Goal: Find specific page/section: Find specific page/section

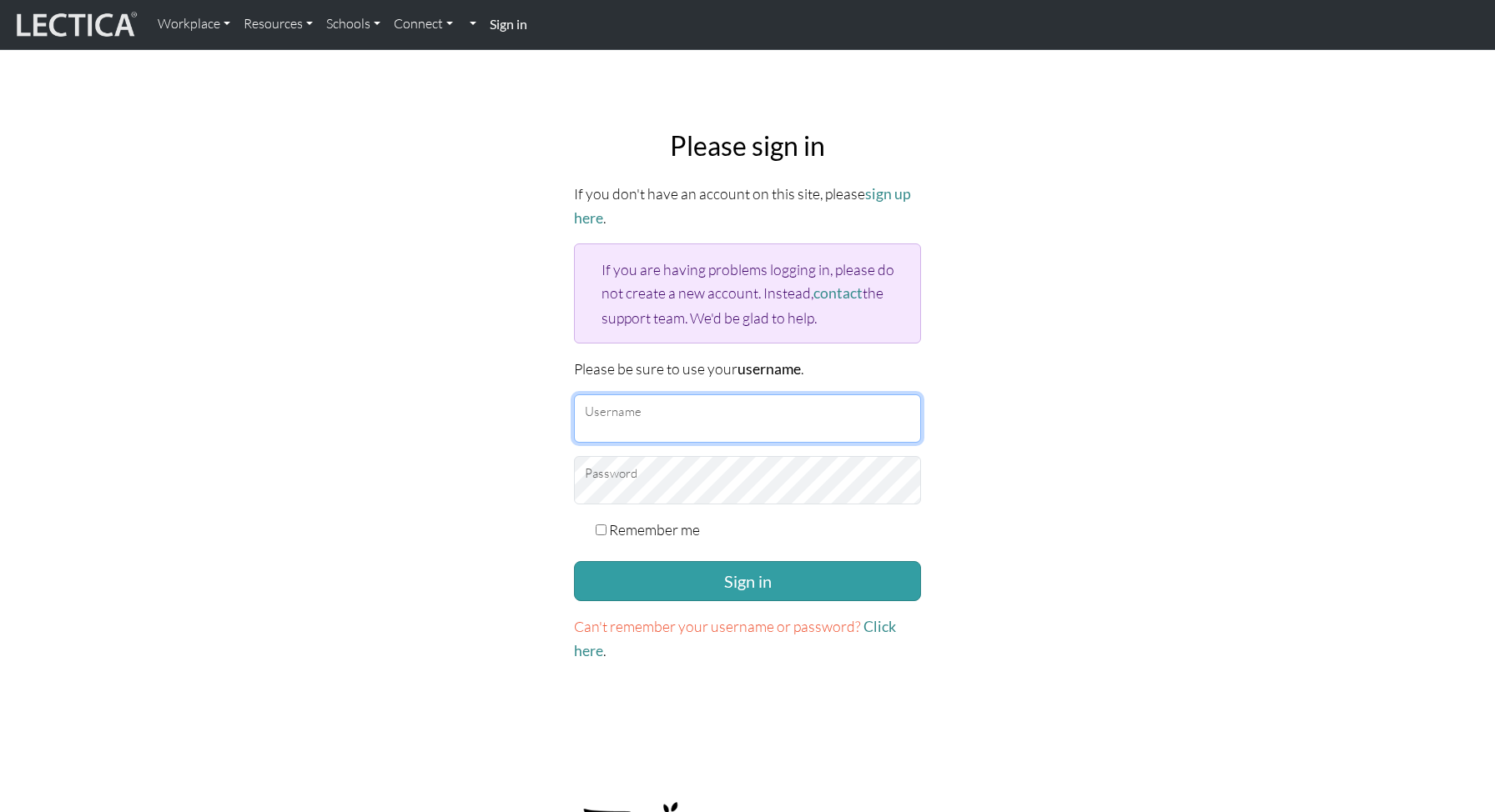
click at [634, 418] on input "Username" at bounding box center [748, 418] width 347 height 48
type input "amcorreia"
click at [574, 561] on button "Sign in" at bounding box center [748, 581] width 347 height 40
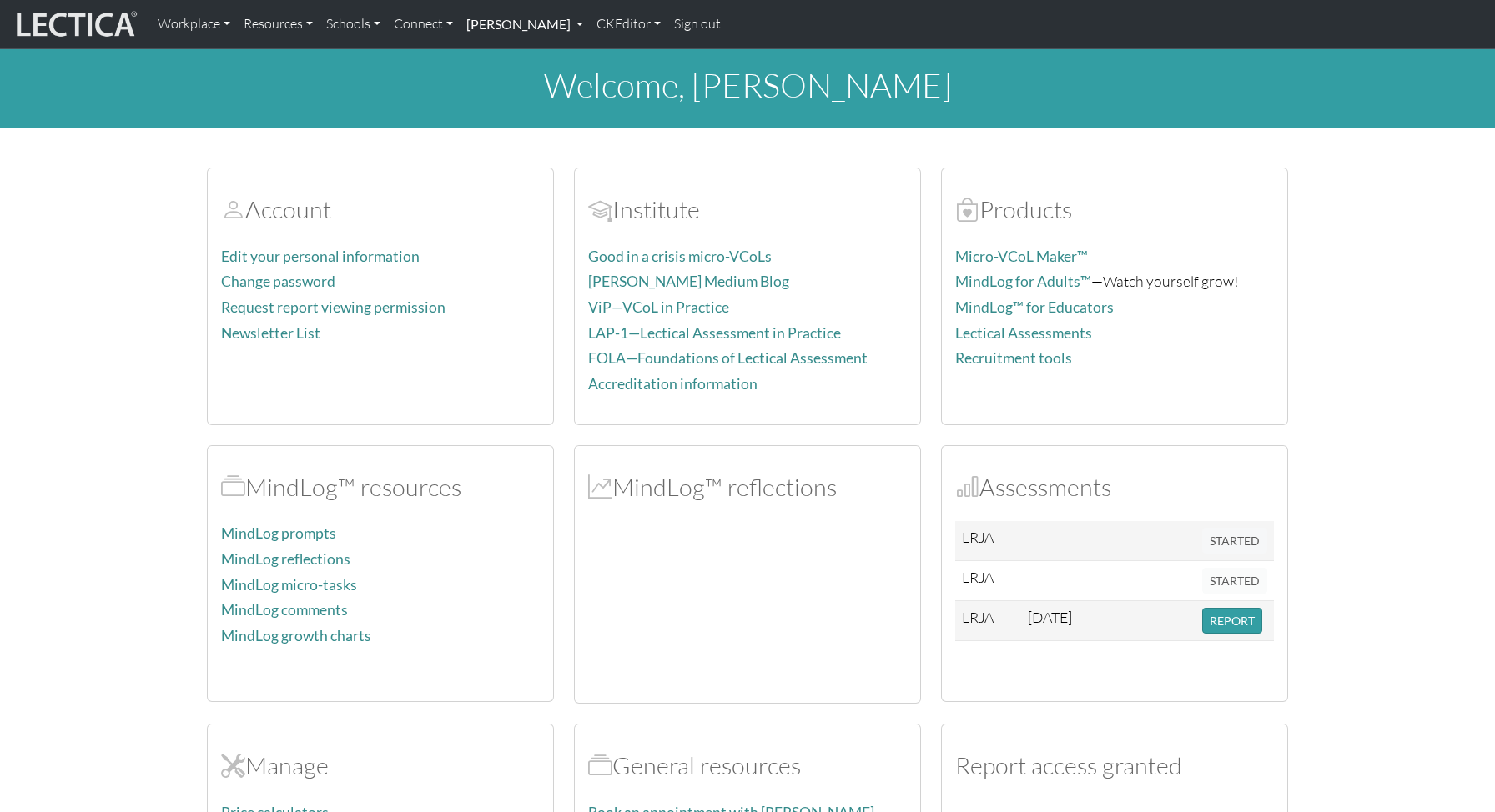
click at [590, 23] on link "[PERSON_NAME]" at bounding box center [525, 24] width 131 height 35
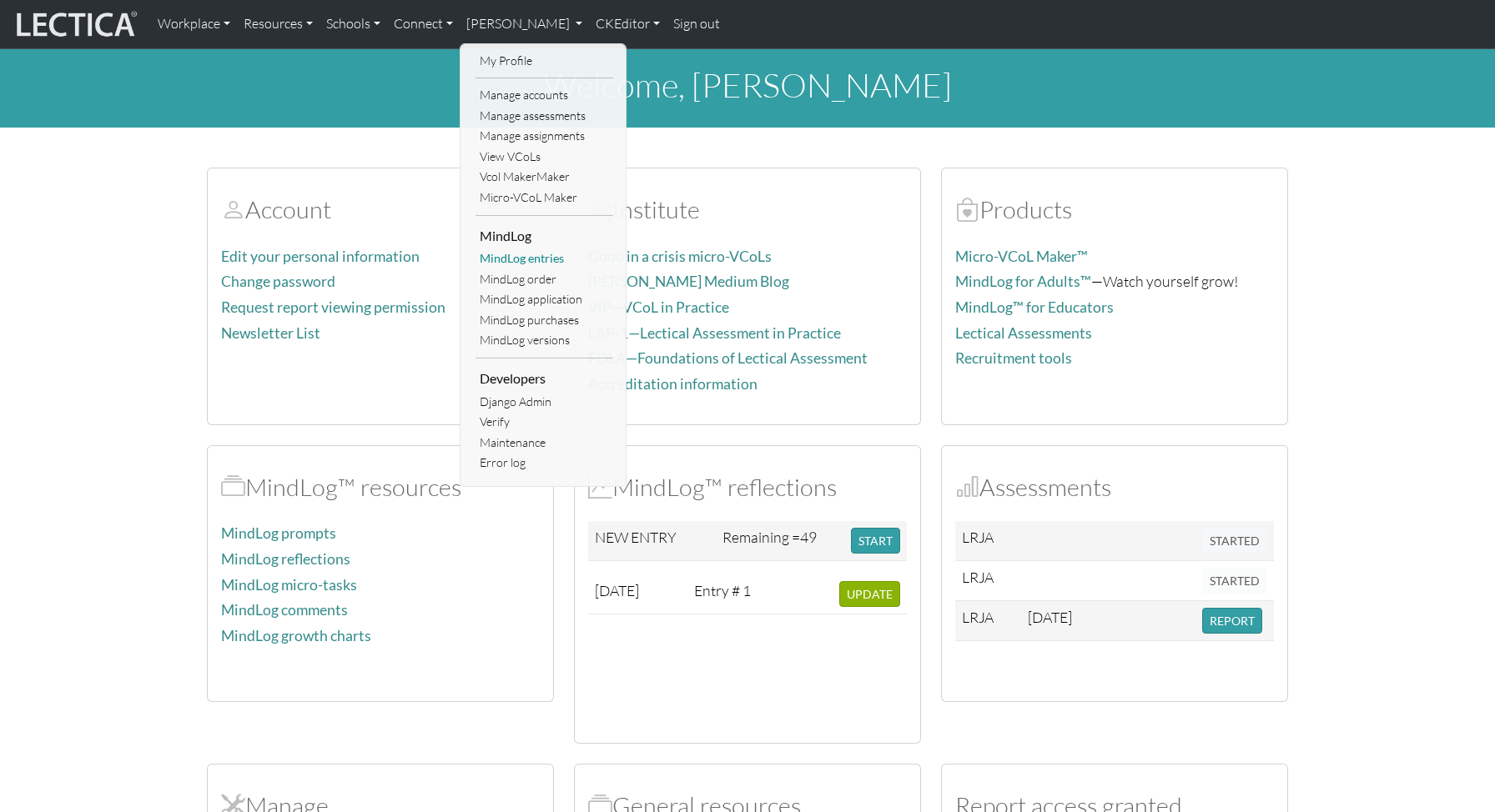
click at [535, 257] on link "MindLog entries" at bounding box center [544, 258] width 138 height 21
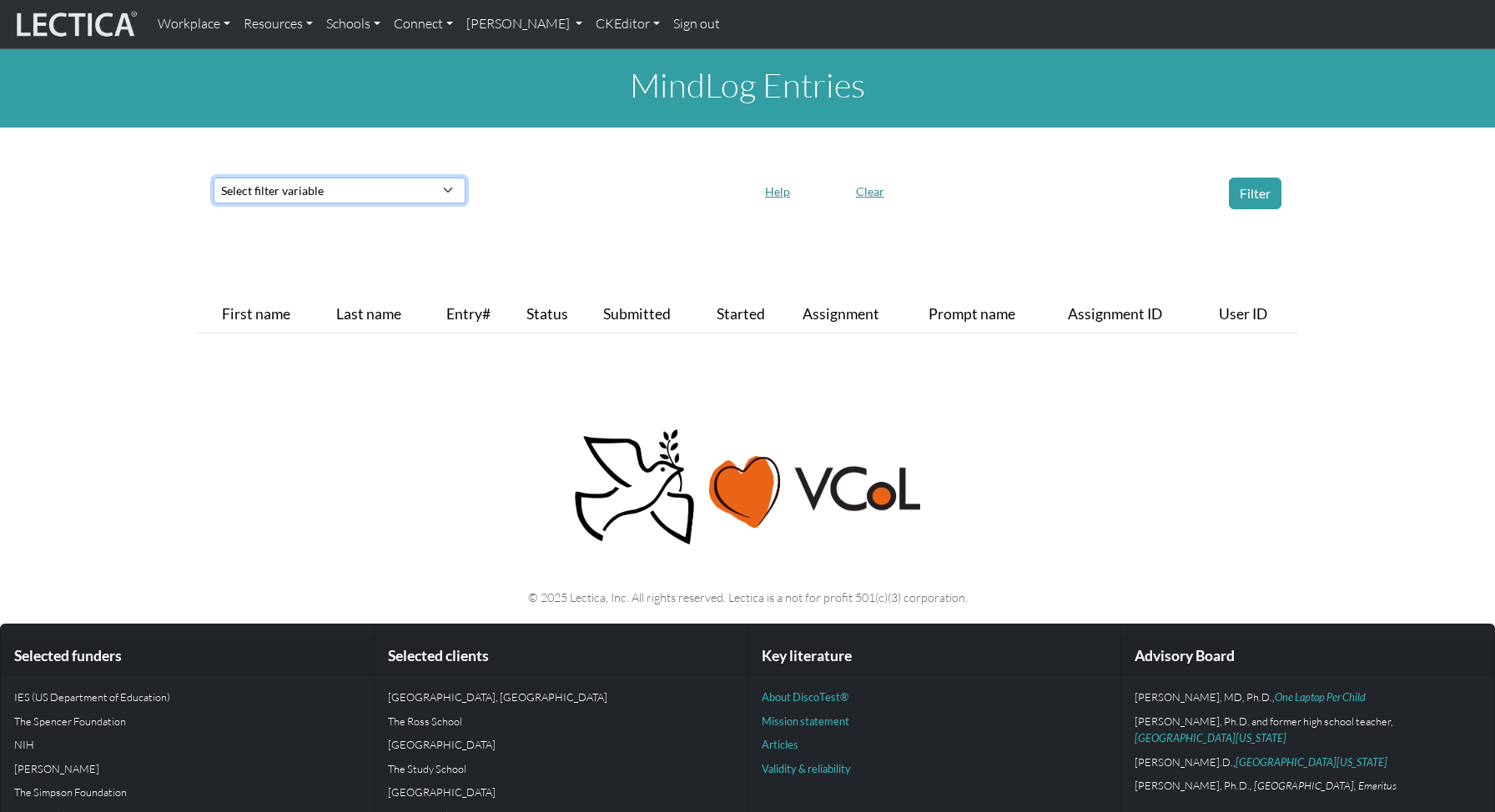
click at [424, 197] on select "Select filter variable First name Last name Entry# Status Submitted Started Ass…" at bounding box center [340, 191] width 252 height 26
